Goal: Task Accomplishment & Management: Complete application form

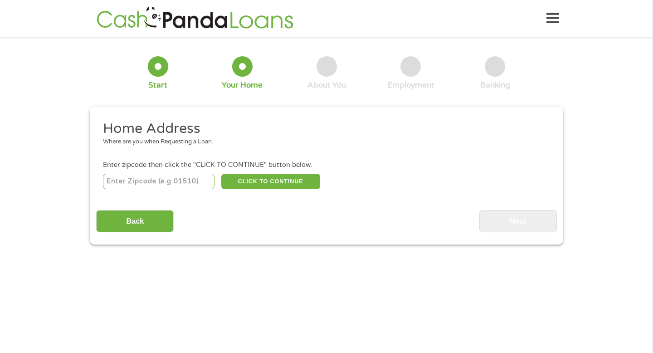
click at [171, 177] on input "number" at bounding box center [159, 181] width 112 height 15
type input "33019"
click at [247, 182] on button "CLICK TO CONTINUE" at bounding box center [270, 181] width 99 height 15
type input "33019"
type input "Hollywood"
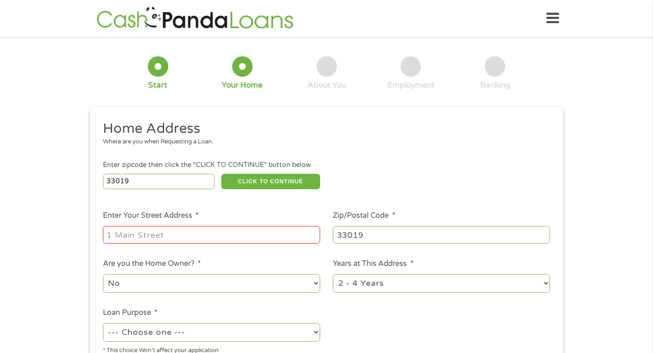
click at [229, 235] on input "Enter Your Street Address *" at bounding box center [211, 234] width 217 height 17
type input "[STREET_ADDRESS]"
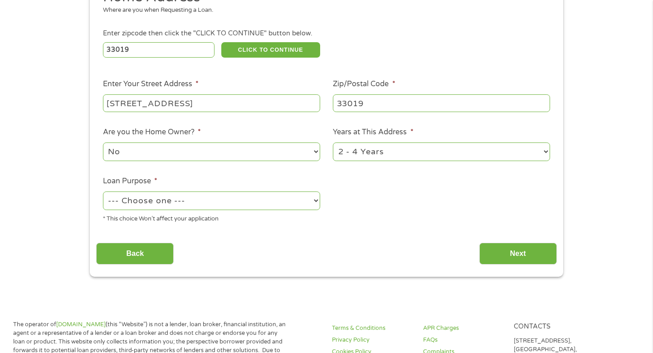
scroll to position [158, 0]
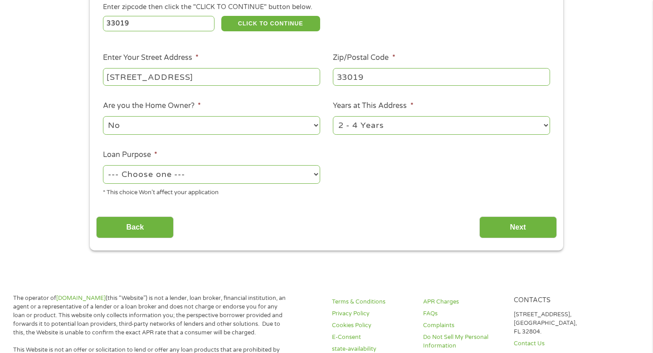
click at [282, 170] on select "--- Choose one --- Pay Bills Debt Consolidation Home Improvement Major Purchase…" at bounding box center [211, 174] width 217 height 19
select select "shorttermcash"
click at [465, 125] on select "1 Year or less 1 - 2 Years 2 - 4 Years Over 4 Years" at bounding box center [441, 125] width 217 height 19
select select "24months"
click at [502, 228] on input "Next" at bounding box center [518, 227] width 78 height 22
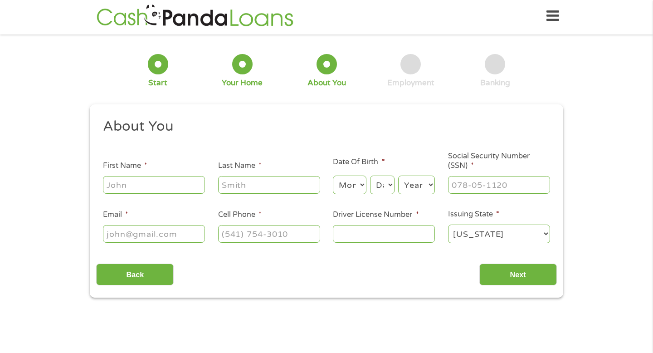
scroll to position [0, 0]
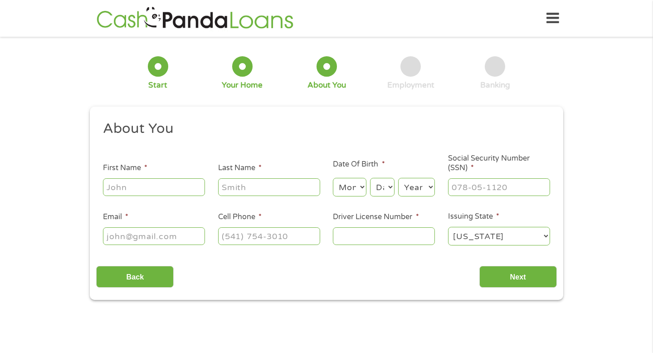
click at [153, 189] on input "First Name *" at bounding box center [154, 186] width 102 height 17
type input "[GEOGRAPHIC_DATA]"
type input "[PERSON_NAME]"
type input "[EMAIL_ADDRESS][DOMAIN_NAME]"
type input "[PHONE_NUMBER]"
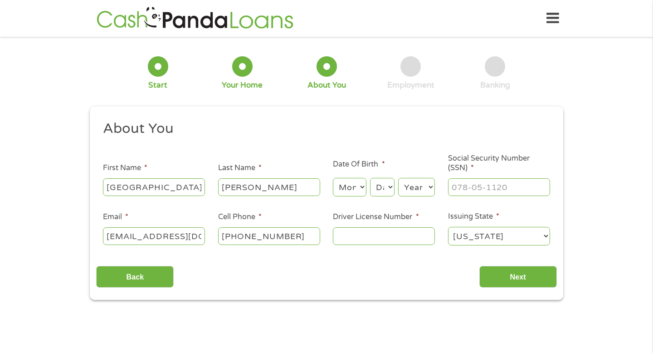
click at [342, 193] on select "Month 1 2 3 4 5 6 7 8 9 10 11 12" at bounding box center [349, 187] width 33 height 19
select select "12"
click at [386, 191] on select "Day 1 2 3 4 5 6 7 8 9 10 11 12 13 14 15 16 17 18 19 20 21 22 23 24 25 26 27 28 …" at bounding box center [382, 187] width 24 height 19
select select "15"
click at [417, 177] on div "Year Year [DATE] 2006 2005 2004 2003 2002 2001 2000 1999 1998 1997 1996 1995 19…" at bounding box center [416, 187] width 37 height 22
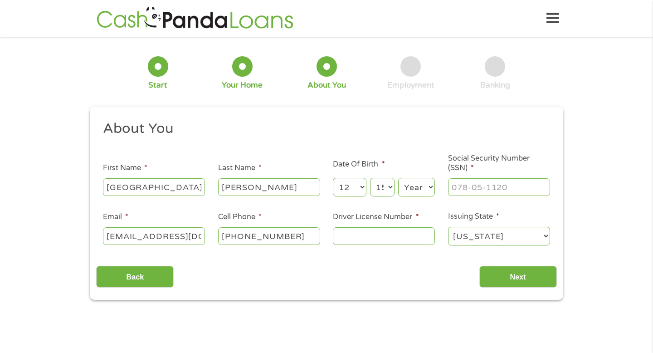
click at [417, 186] on select "Year [DATE] 2006 2005 2004 2003 2002 2001 2000 1999 1998 1997 1996 1995 1994 19…" at bounding box center [416, 187] width 37 height 19
select select "1995"
click at [486, 194] on input "___-__-____" at bounding box center [499, 186] width 102 height 17
type input "594-55-3538"
click at [366, 239] on input "Driver License Number *" at bounding box center [384, 235] width 102 height 17
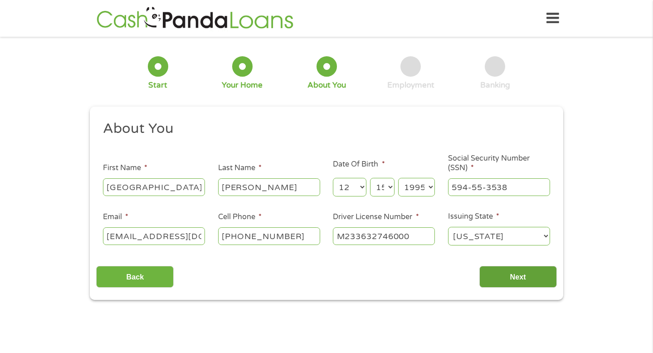
type input "M233632746000"
click at [511, 272] on input "Next" at bounding box center [518, 277] width 78 height 22
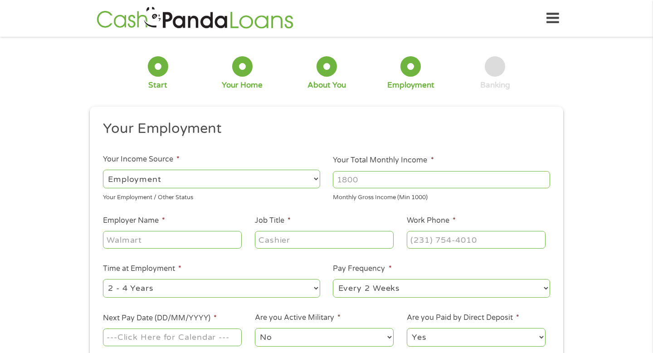
click at [275, 180] on select "--- Choose one --- Employment [DEMOGRAPHIC_DATA] Benefits" at bounding box center [211, 179] width 217 height 19
select select "selfEmployed"
click at [386, 182] on input "Your Total Monthly Income *" at bounding box center [441, 179] width 217 height 17
type input "1250"
click at [189, 236] on input "Employer Name *" at bounding box center [172, 239] width 139 height 17
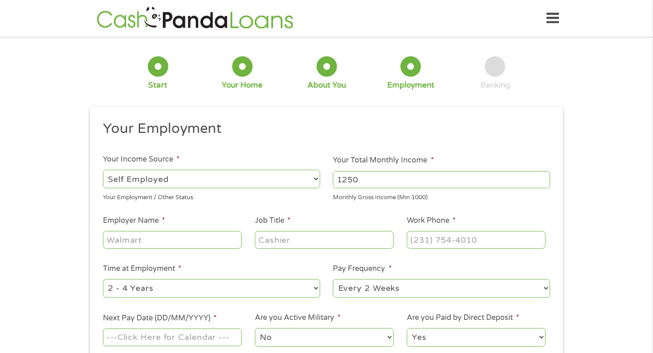
click at [192, 282] on select "--- Choose one --- 1 Year or less 1 - 2 Years 2 - 4 Years Over 4 Years" at bounding box center [211, 288] width 217 height 19
select select "12months"
click at [182, 243] on input "Employer Name *" at bounding box center [172, 239] width 139 height 17
type input "Doordash"
type input "Dasher"
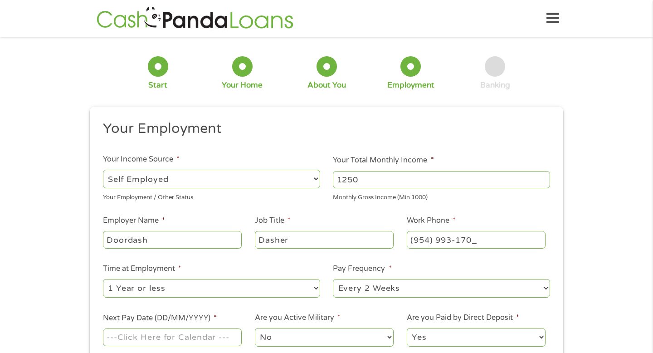
type input "[PHONE_NUMBER]"
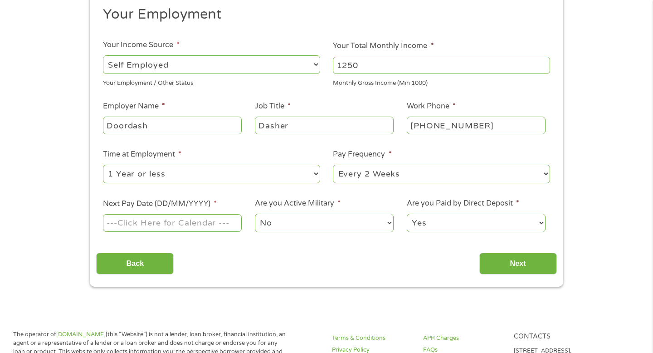
scroll to position [128, 0]
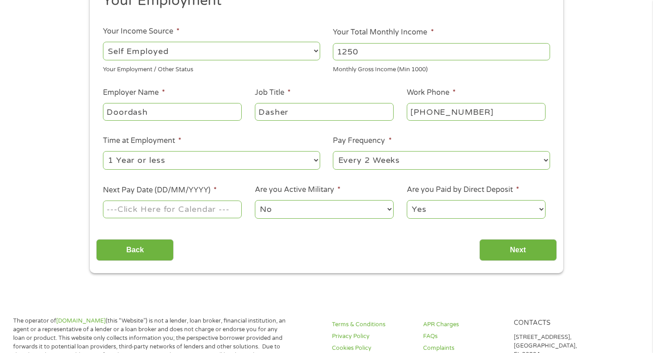
click at [372, 162] on select "--- Choose one --- Every 2 Weeks Every Week Monthly Semi-Monthly" at bounding box center [441, 160] width 217 height 19
select select "weekly"
click at [173, 211] on input "Next Pay Date (DD/MM/YYYY) *" at bounding box center [172, 209] width 139 height 17
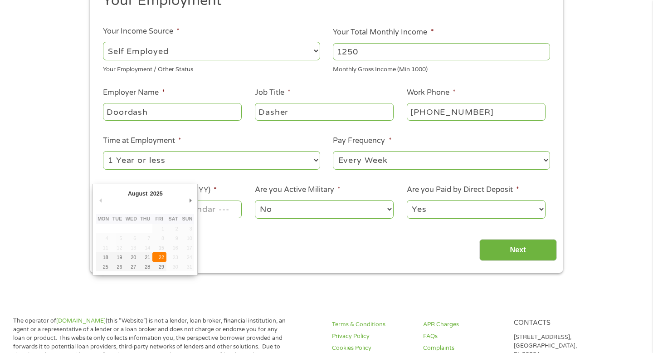
type input "[DATE]"
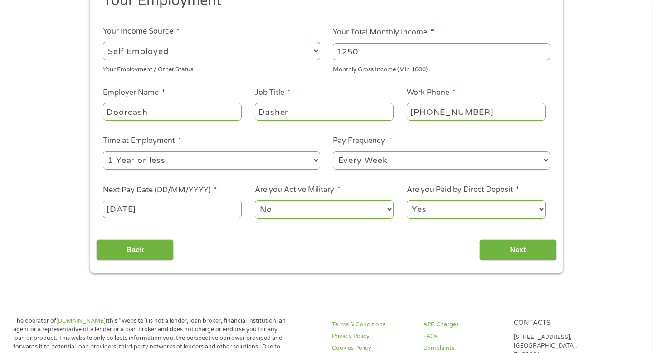
click at [294, 205] on select "No Yes" at bounding box center [324, 209] width 139 height 19
click at [501, 243] on input "Next" at bounding box center [518, 250] width 78 height 22
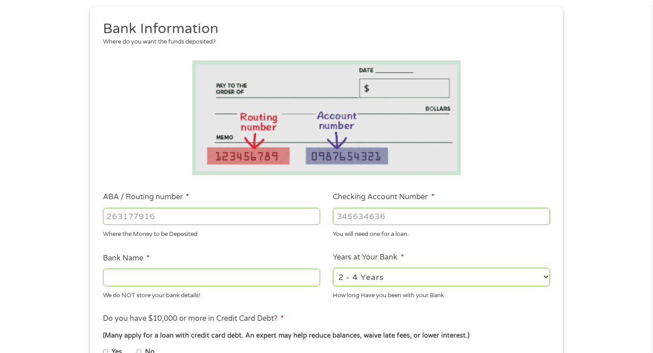
scroll to position [159, 0]
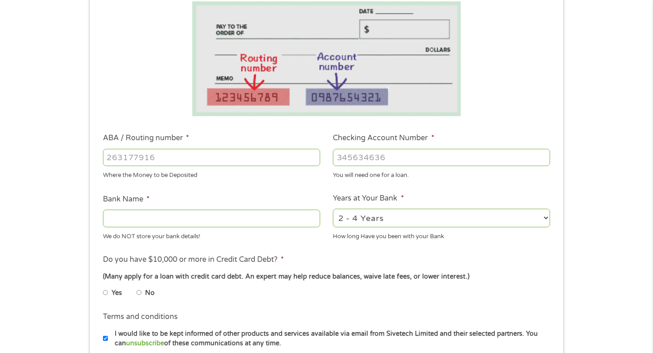
click at [208, 223] on input "Bank Name *" at bounding box center [211, 218] width 217 height 17
type input "Regions"
click at [185, 157] on input "ABA / Routing number *" at bounding box center [211, 157] width 217 height 17
click at [183, 157] on input "ABA / Routing number *" at bounding box center [211, 157] width 217 height 17
type input "063104668"
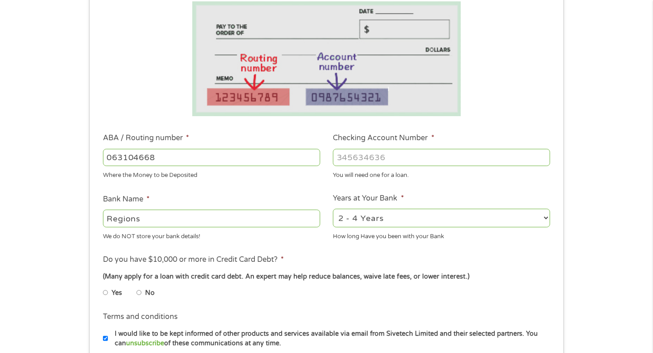
type input "REGIONS BANK"
type input "063104668"
type input "0370669996"
click at [381, 219] on select "2 - 4 Years 6 - 12 Months 1 - 2 Years Over 4 Years" at bounding box center [441, 218] width 217 height 19
select select "12months"
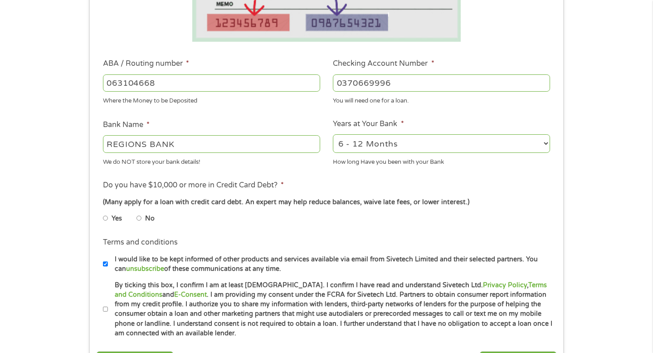
scroll to position [250, 0]
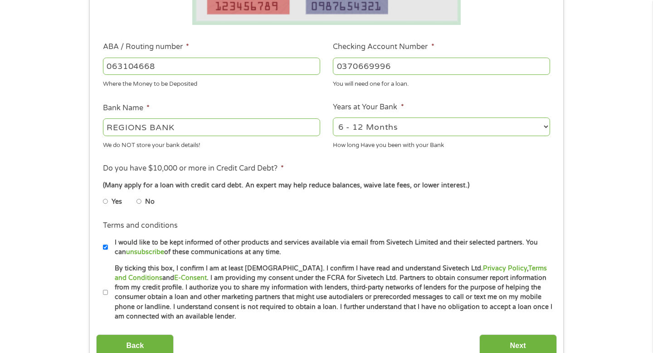
click at [110, 201] on li "Yes" at bounding box center [120, 202] width 34 height 18
click at [103, 201] on input "Yes" at bounding box center [105, 201] width 5 height 15
radio input "true"
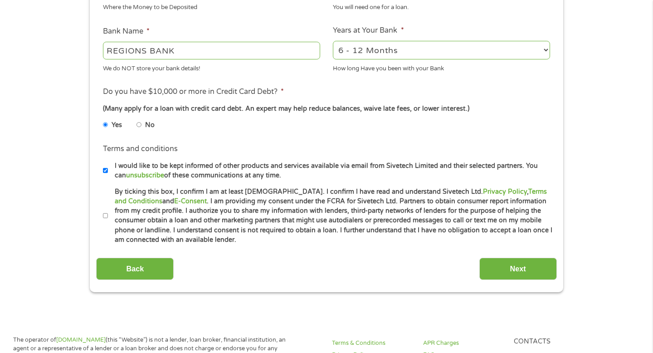
scroll to position [347, 0]
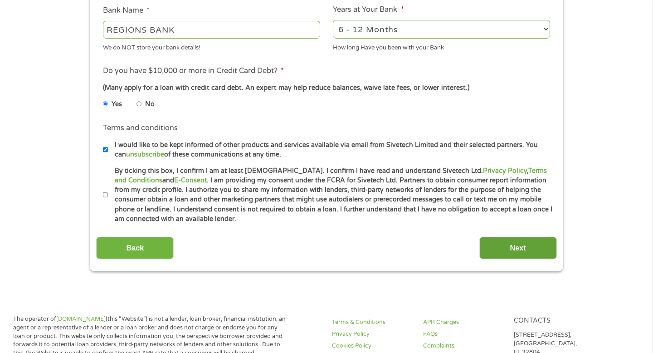
click at [498, 257] on input "Next" at bounding box center [518, 248] width 78 height 22
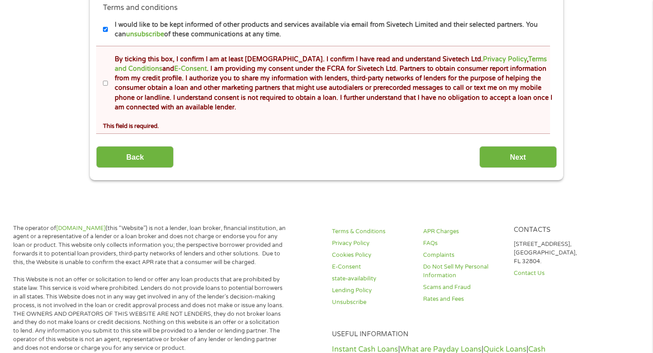
scroll to position [396, 0]
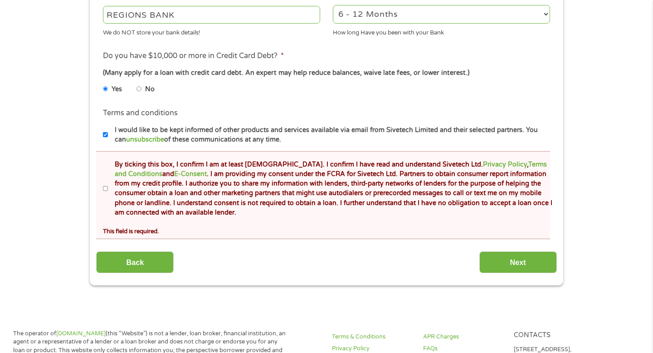
click at [107, 187] on input "By ticking this box, I confirm I am at least [DEMOGRAPHIC_DATA]. I confirm I ha…" at bounding box center [105, 188] width 5 height 15
checkbox input "true"
click at [514, 263] on input "Next" at bounding box center [518, 262] width 78 height 22
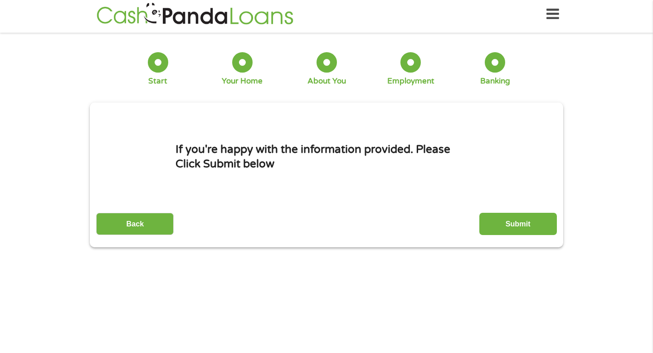
scroll to position [0, 0]
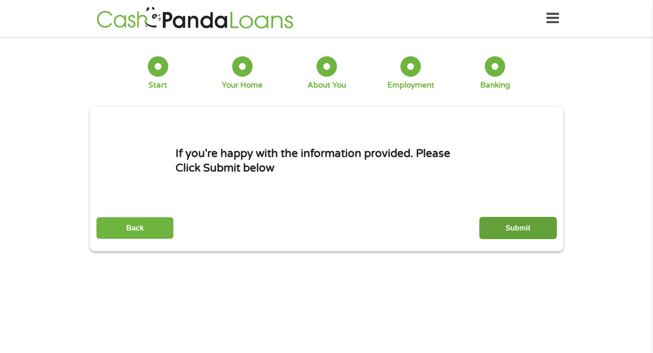
click at [490, 228] on input "Submit" at bounding box center [518, 228] width 78 height 22
